Goal: Find specific page/section: Find specific page/section

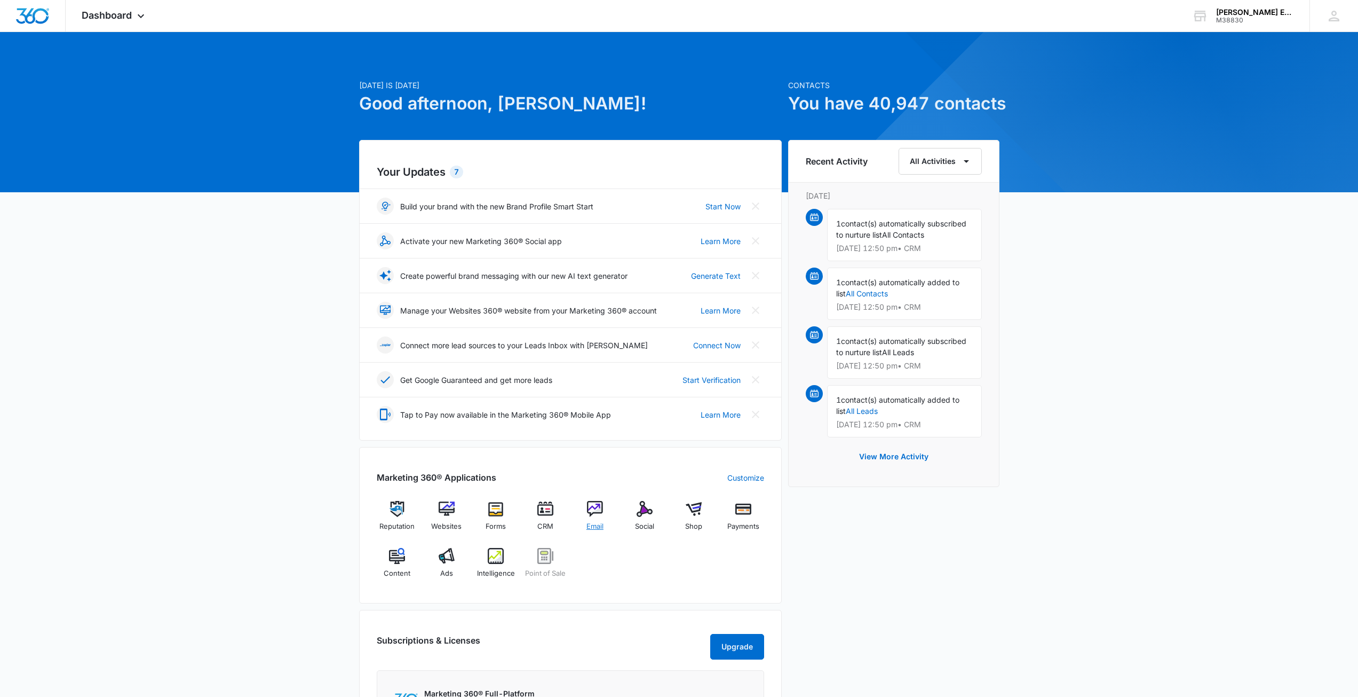
click at [587, 510] on img at bounding box center [595, 509] width 16 height 16
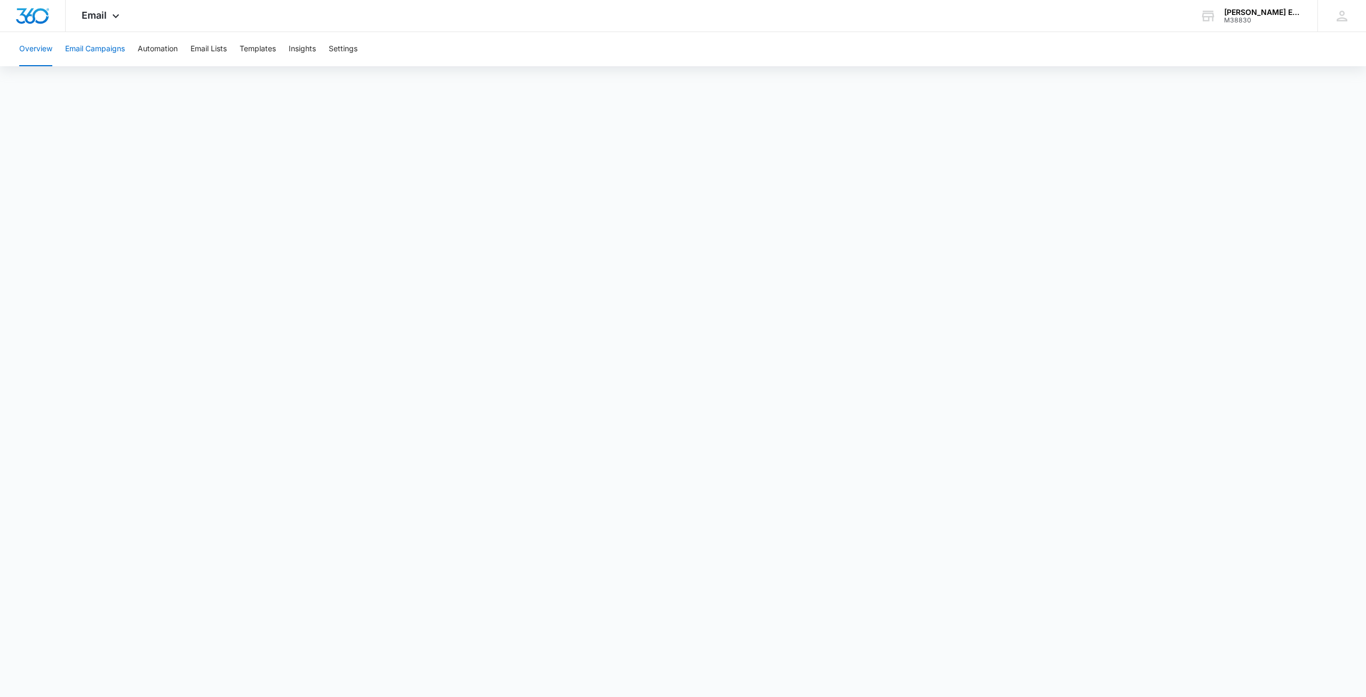
click at [72, 51] on button "Email Campaigns" at bounding box center [95, 49] width 60 height 34
click at [34, 50] on button "Overview" at bounding box center [35, 49] width 33 height 34
